Goal: Information Seeking & Learning: Learn about a topic

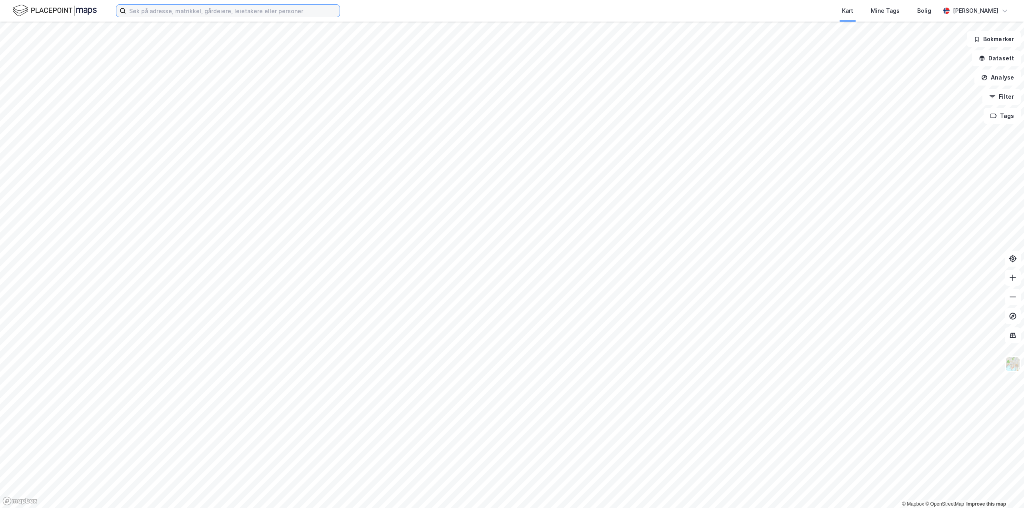
click at [232, 16] on input at bounding box center [233, 11] width 214 height 12
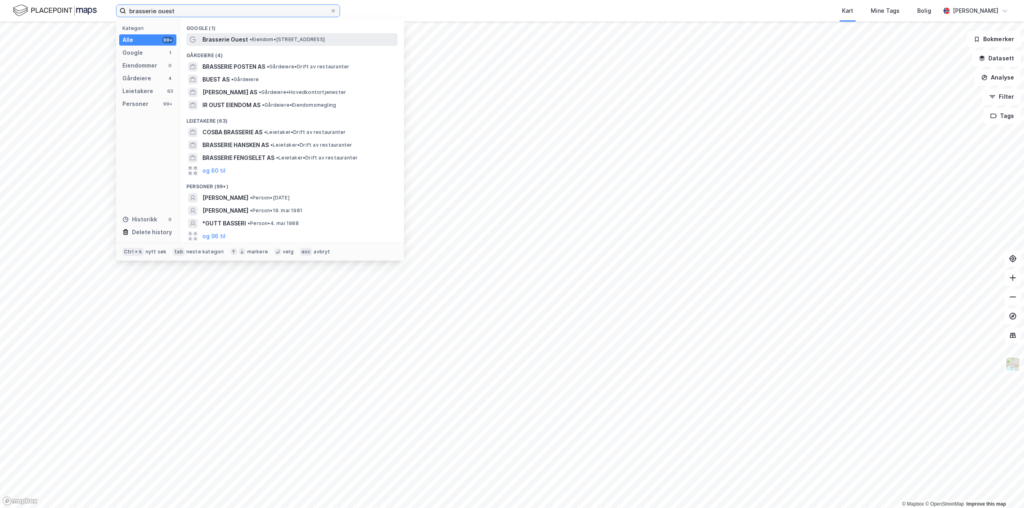
type input "brasserie ouest"
click at [257, 43] on div "Brasserie Ouest • Eiendom • [STREET_ADDRESS]" at bounding box center [299, 40] width 194 height 10
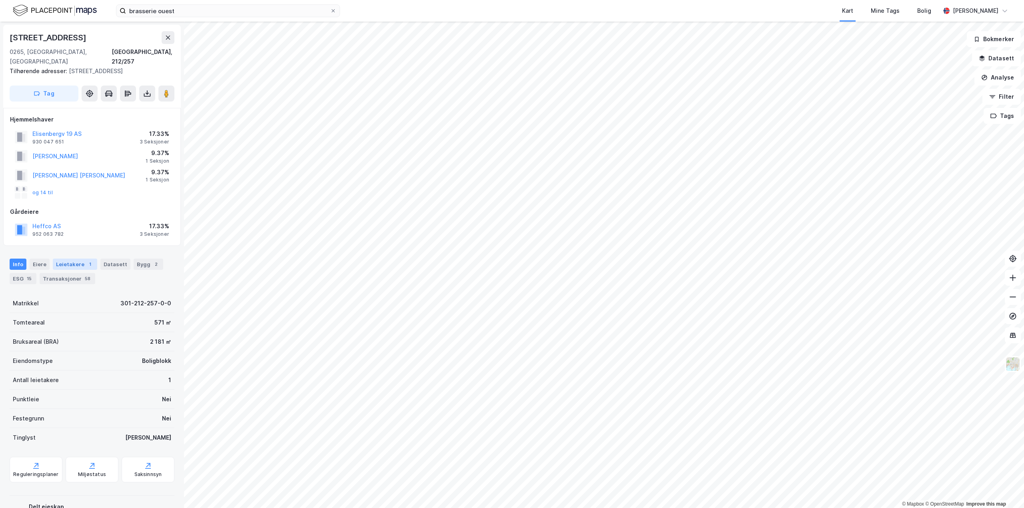
click at [81, 259] on div "Leietakere 1" at bounding box center [75, 264] width 44 height 11
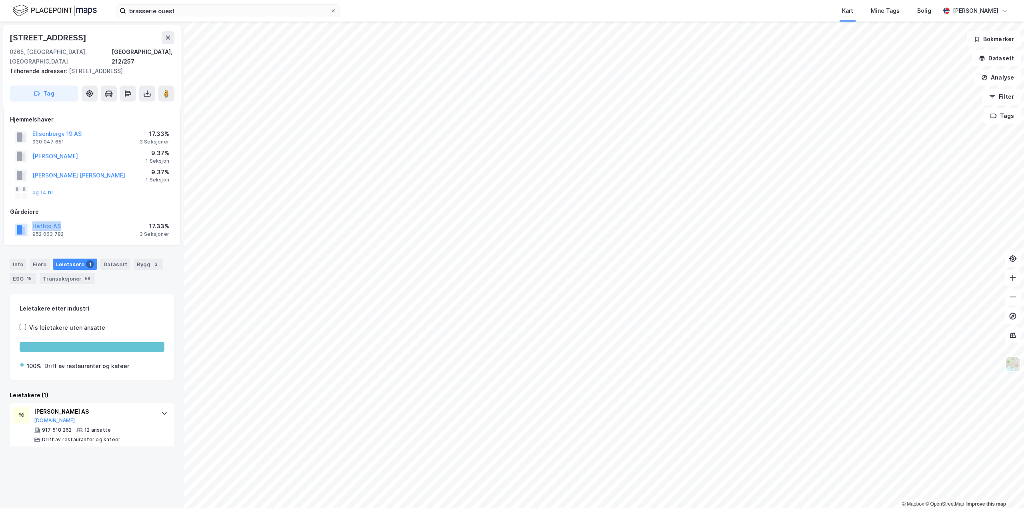
drag, startPoint x: 67, startPoint y: 216, endPoint x: 24, endPoint y: 216, distance: 42.4
click at [24, 220] on div "Heffco AS 952 063 782 17.33% 3 Seksjoner" at bounding box center [92, 229] width 164 height 19
copy button "Heffco AS"
click at [80, 220] on div "Heffco AS 952 063 782 17.33% 3 Seksjoner" at bounding box center [92, 229] width 164 height 19
click at [0, 0] on button "og 14 til" at bounding box center [0, 0] width 0 height 0
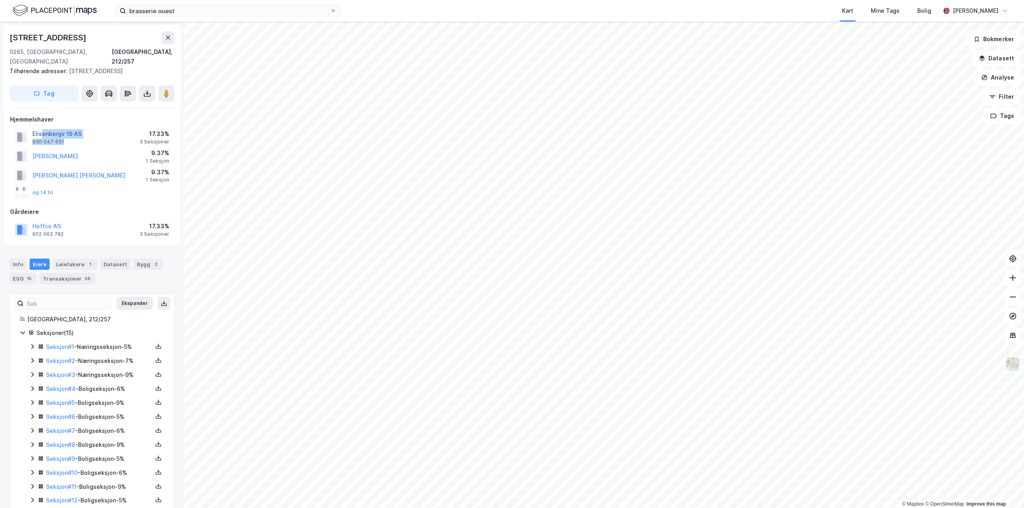
drag, startPoint x: 92, startPoint y: 129, endPoint x: 43, endPoint y: 125, distance: 48.6
click at [43, 128] on div "[PERSON_NAME] 19 AS 930 047 651 17.33% 3 Seksjoner" at bounding box center [92, 137] width 164 height 19
click at [106, 128] on div "[PERSON_NAME] 19 AS 930 047 651 17.33% 3 Seksjoner" at bounding box center [92, 137] width 164 height 19
drag, startPoint x: 98, startPoint y: 122, endPoint x: 54, endPoint y: 124, distance: 44.1
click at [54, 128] on div "[PERSON_NAME] 19 AS 930 047 651 17.33% 3 Seksjoner" at bounding box center [92, 137] width 164 height 19
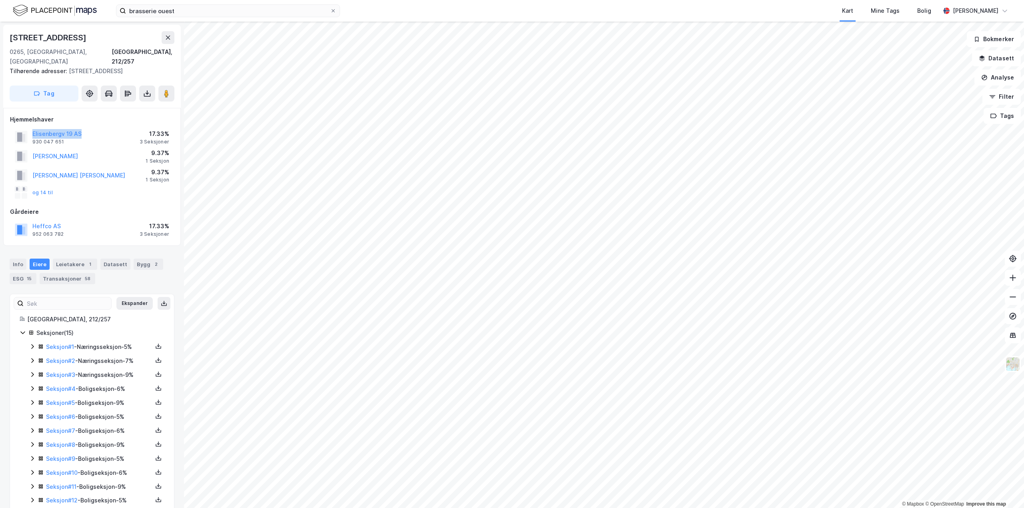
drag, startPoint x: 31, startPoint y: 123, endPoint x: 82, endPoint y: 125, distance: 50.4
click at [82, 128] on div "[PERSON_NAME] 19 AS 930 047 651 17.33% 3 Seksjoner" at bounding box center [92, 137] width 164 height 19
copy button "Elisenbergv 19 AS"
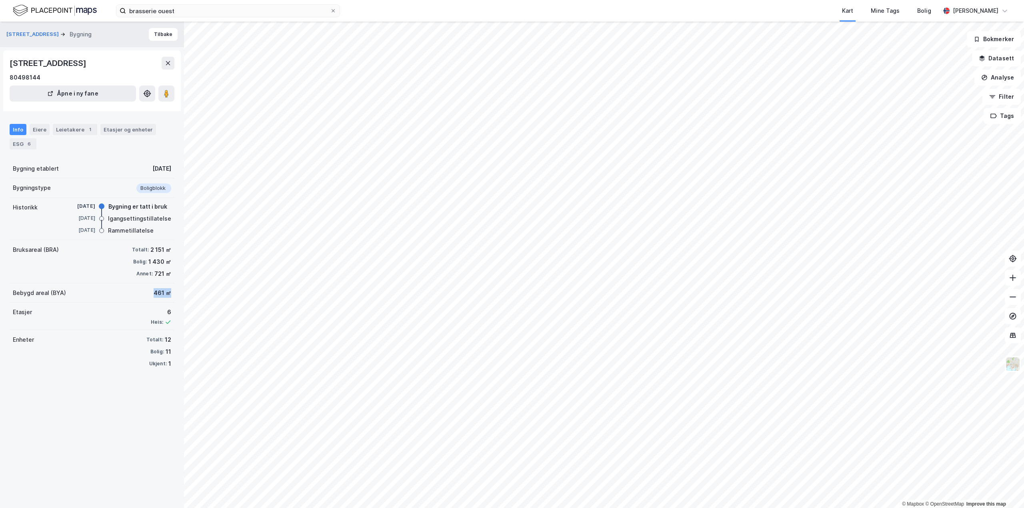
drag, startPoint x: 168, startPoint y: 295, endPoint x: 136, endPoint y: 297, distance: 31.7
click at [136, 297] on div "Bebygd areal (BYA) 461 ㎡" at bounding box center [92, 293] width 165 height 19
click at [40, 125] on div "Eiere" at bounding box center [40, 129] width 20 height 11
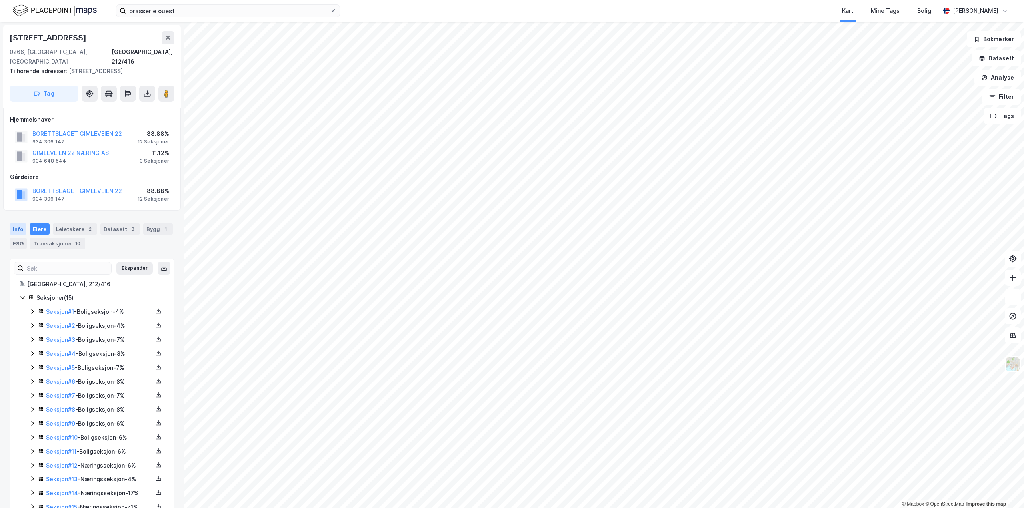
click at [12, 224] on div "Info" at bounding box center [18, 229] width 17 height 11
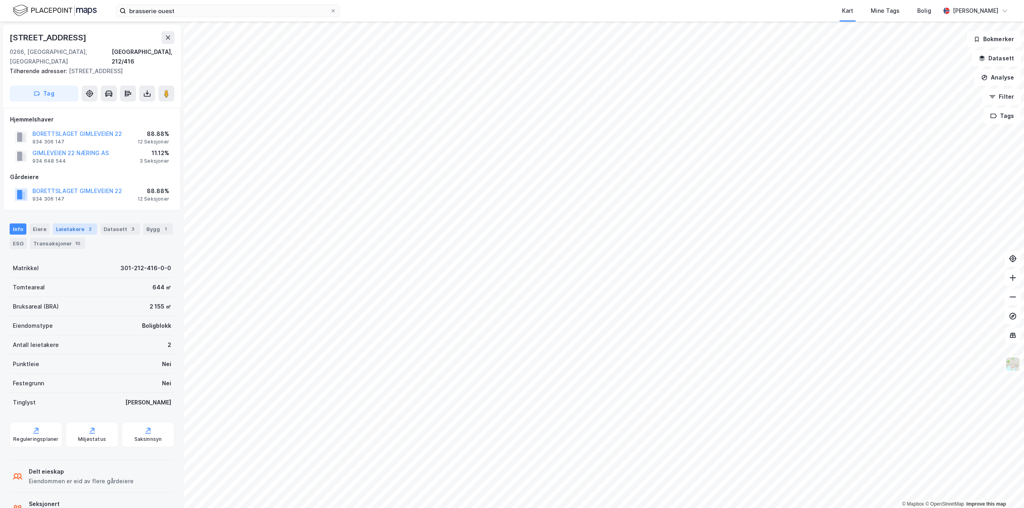
click at [72, 224] on div "Leietakere 2" at bounding box center [75, 229] width 44 height 11
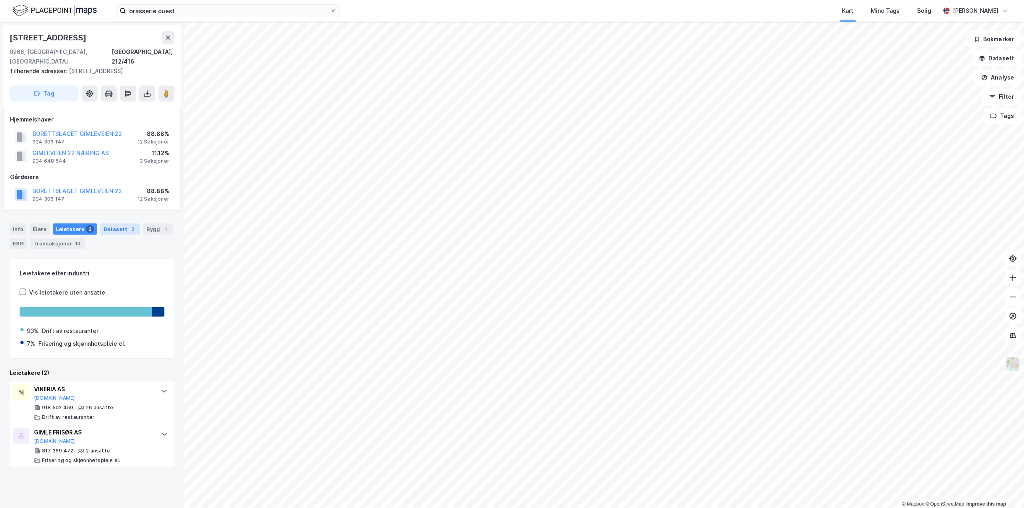
click at [108, 224] on div "Datasett 3" at bounding box center [120, 229] width 40 height 11
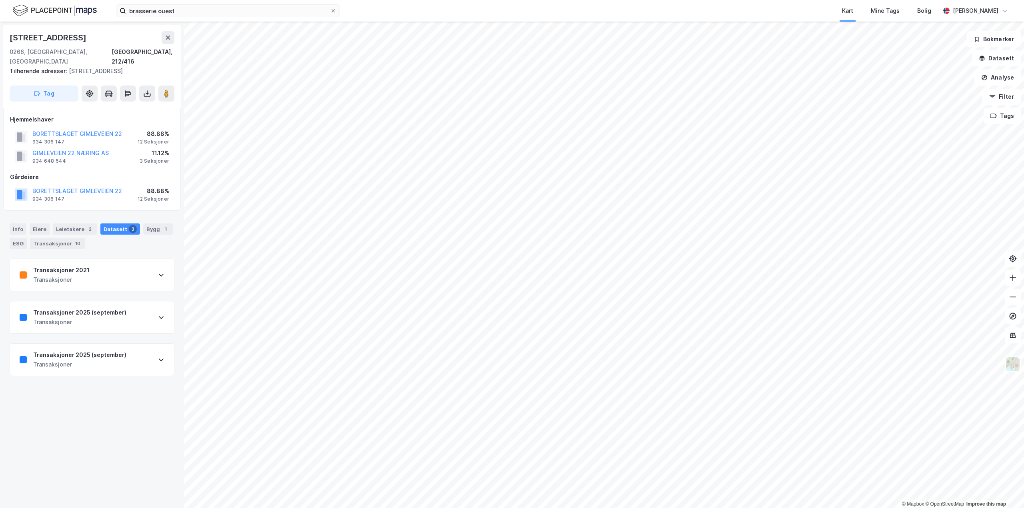
click at [155, 271] on div "Transaksjoner 2021 Transaksjoner" at bounding box center [92, 275] width 164 height 32
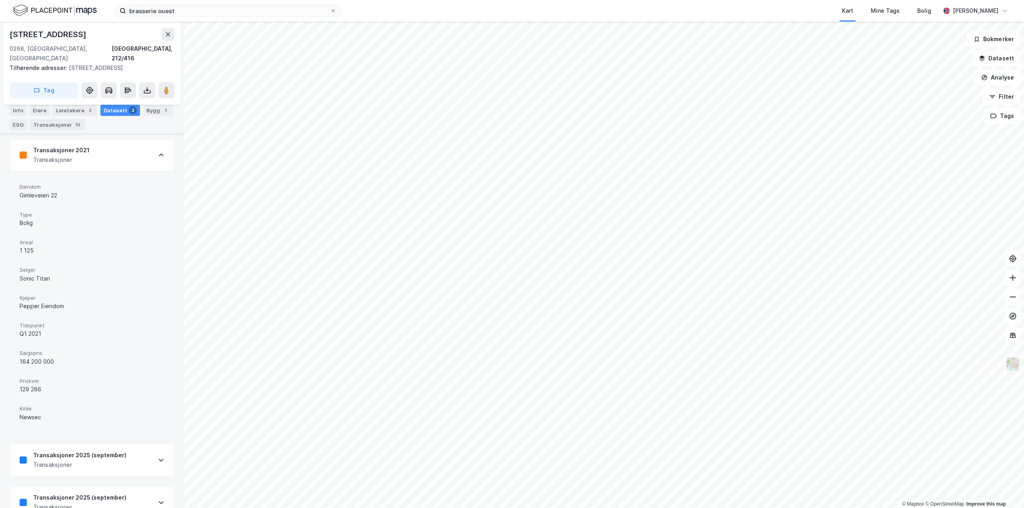
scroll to position [131, 0]
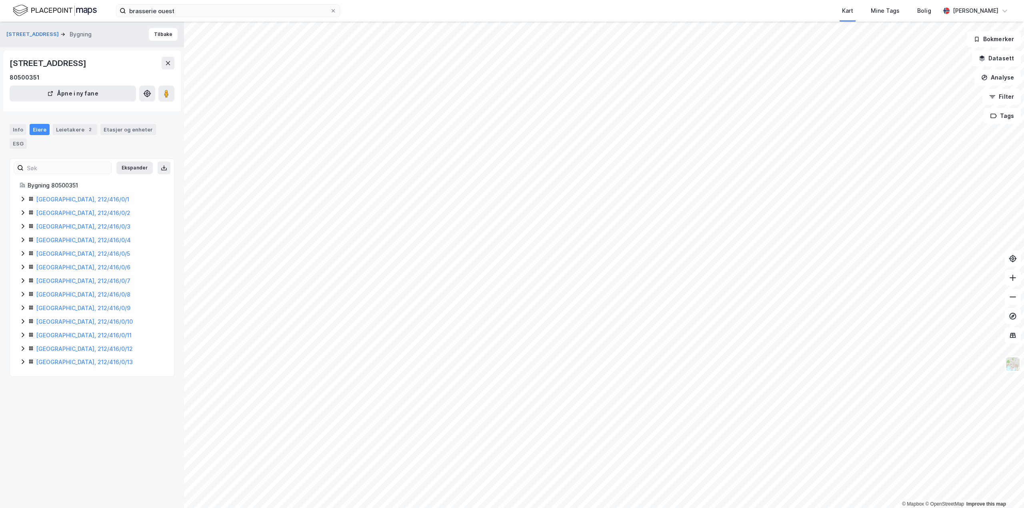
click at [21, 201] on icon at bounding box center [23, 199] width 6 height 6
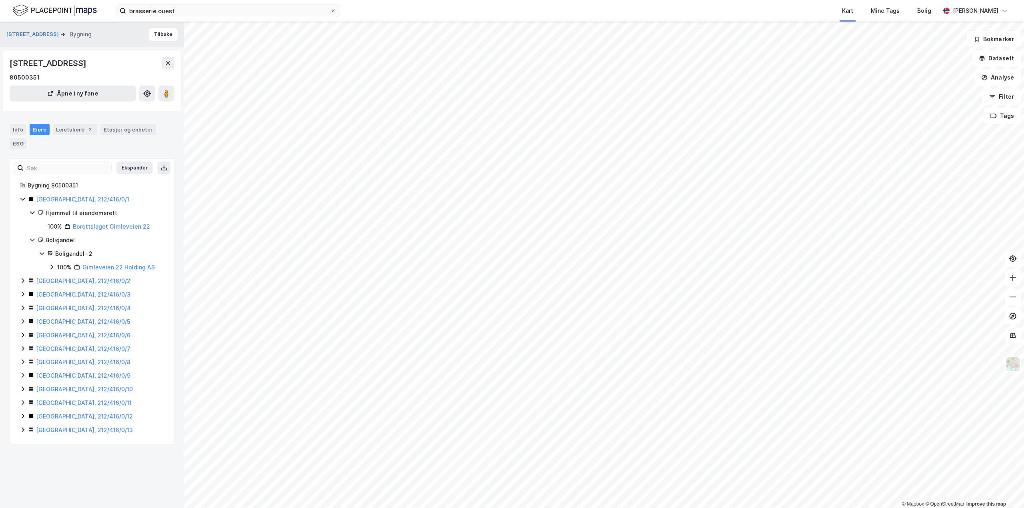
click at [23, 279] on icon at bounding box center [23, 280] width 2 height 5
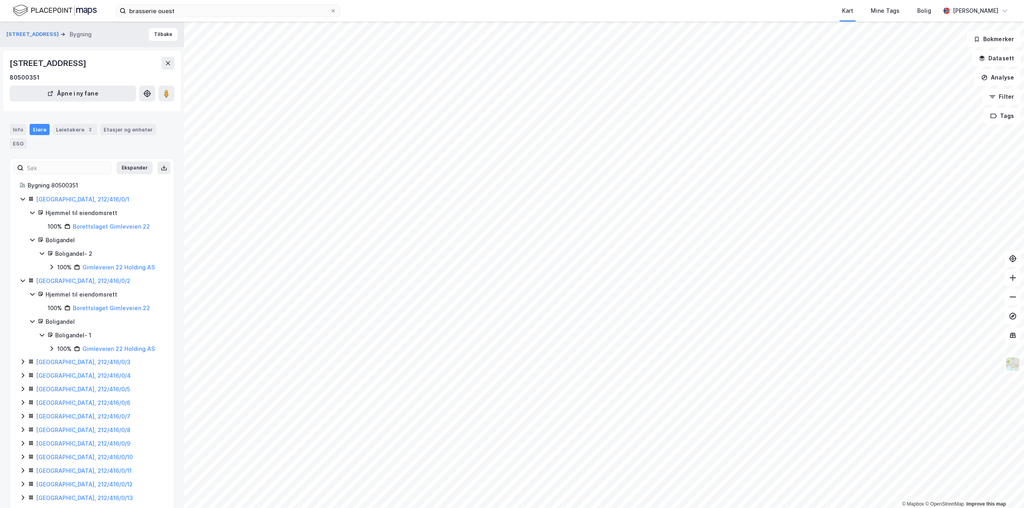
scroll to position [14, 0]
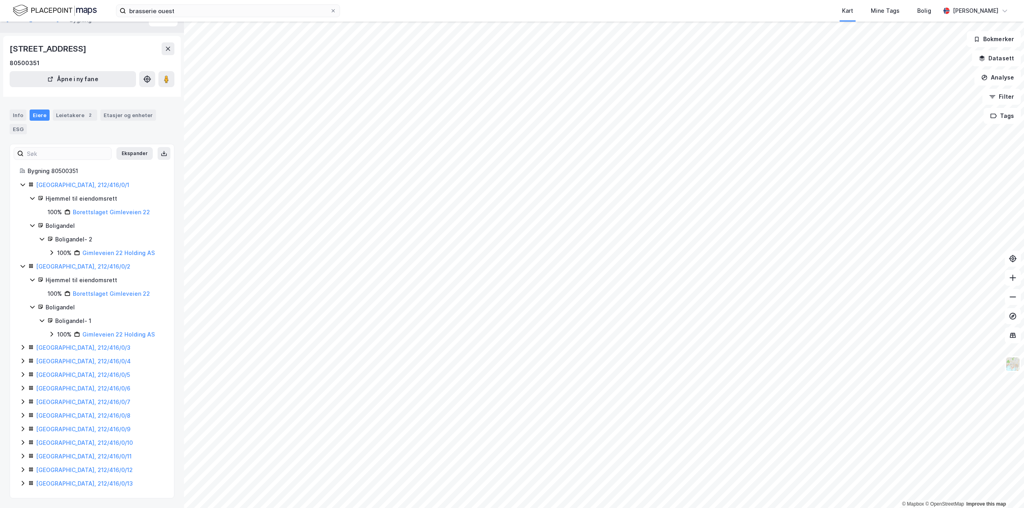
click at [25, 349] on icon at bounding box center [23, 347] width 6 height 6
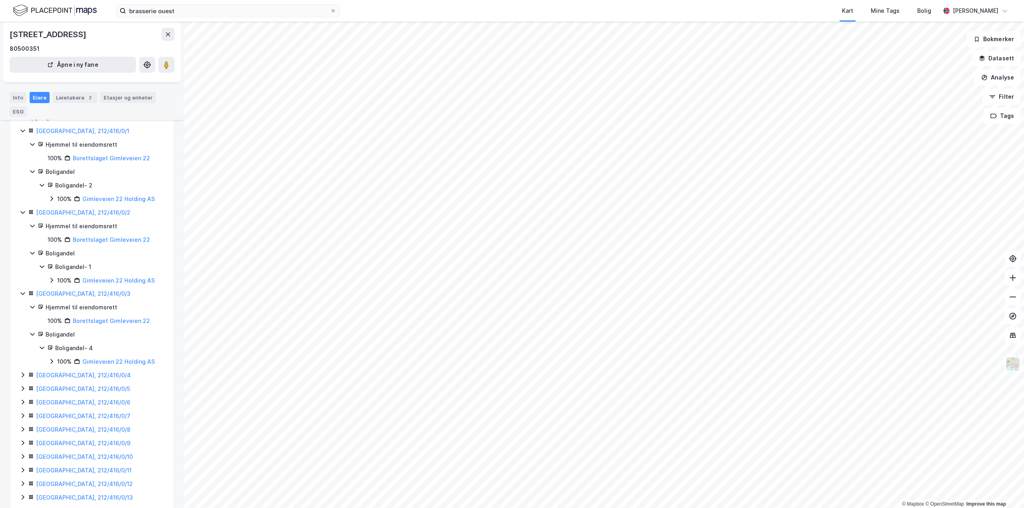
scroll to position [82, 0]
